Goal: Find specific page/section: Find specific page/section

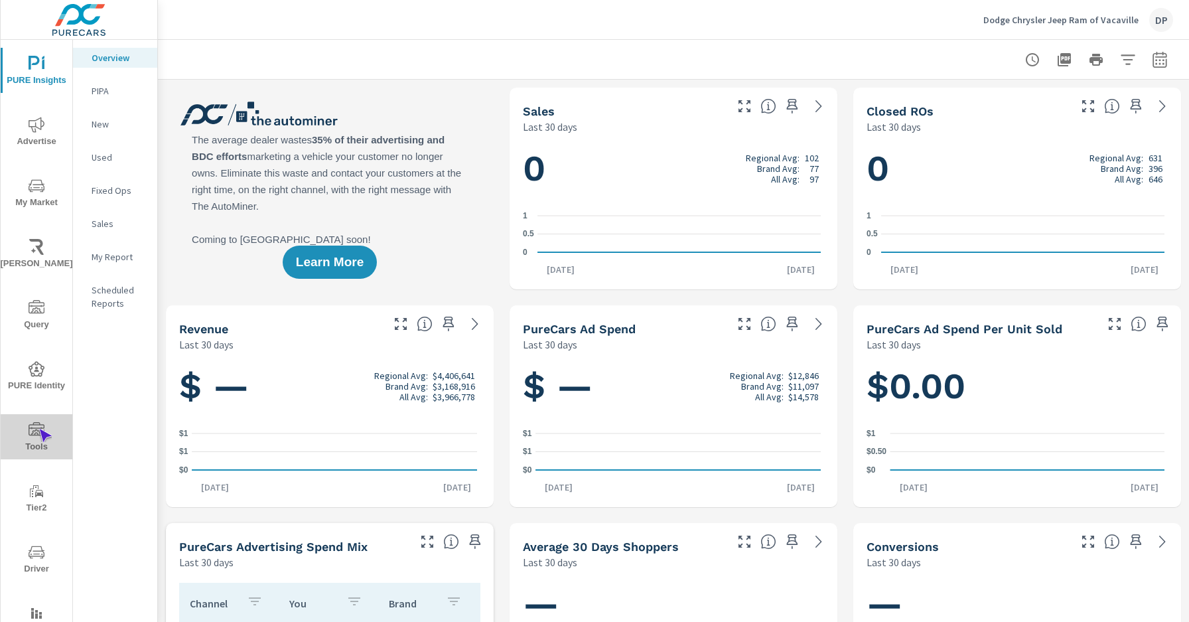
click at [38, 429] on icon "nav menu" at bounding box center [37, 428] width 16 height 13
